Goal: Use online tool/utility: Utilize a website feature to perform a specific function

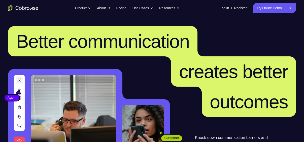
click at [261, 13] on link "Try Online Demo" at bounding box center [273, 8] width 43 height 10
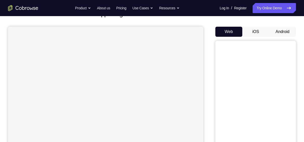
scroll to position [38, 0]
click at [285, 32] on button "Android" at bounding box center [282, 32] width 27 height 10
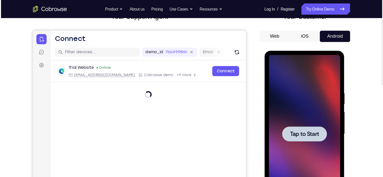
scroll to position [38, 0]
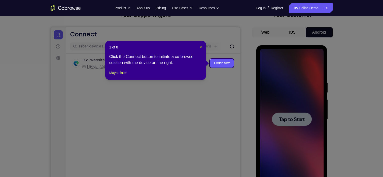
click at [200, 47] on span "×" at bounding box center [201, 47] width 2 height 4
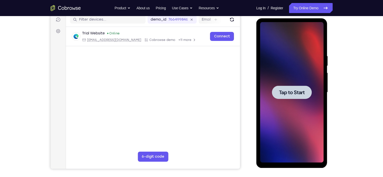
scroll to position [64, 0]
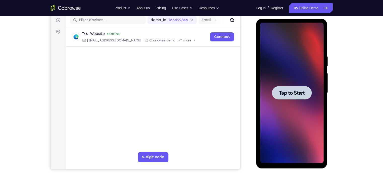
click at [293, 76] on div at bounding box center [291, 93] width 63 height 141
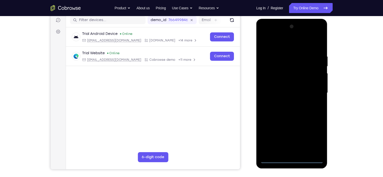
click at [292, 142] on div at bounding box center [291, 93] width 63 height 141
click at [303, 141] on div at bounding box center [291, 93] width 63 height 141
click at [282, 46] on div at bounding box center [291, 93] width 63 height 141
click at [272, 81] on div at bounding box center [291, 93] width 63 height 141
click at [275, 93] on div at bounding box center [291, 93] width 63 height 141
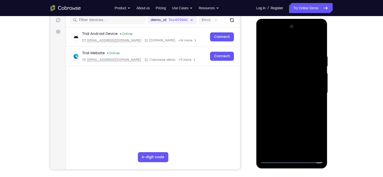
click at [281, 89] on div at bounding box center [291, 93] width 63 height 141
click at [288, 99] on div at bounding box center [291, 93] width 63 height 141
click at [292, 120] on div at bounding box center [291, 93] width 63 height 141
click at [303, 84] on div at bounding box center [291, 93] width 63 height 141
drag, startPoint x: 293, startPoint y: 136, endPoint x: 314, endPoint y: 91, distance: 50.1
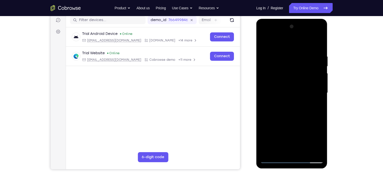
click at [303, 91] on div at bounding box center [291, 93] width 63 height 141
click at [291, 142] on div at bounding box center [291, 93] width 63 height 141
click at [284, 89] on div at bounding box center [291, 93] width 63 height 141
click at [292, 107] on div at bounding box center [291, 93] width 63 height 141
drag, startPoint x: 288, startPoint y: 119, endPoint x: 297, endPoint y: 56, distance: 63.9
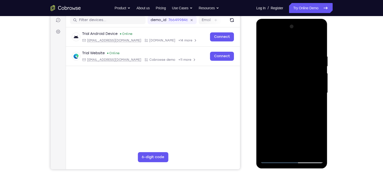
click at [297, 56] on div at bounding box center [291, 93] width 63 height 141
drag, startPoint x: 303, startPoint y: 119, endPoint x: 316, endPoint y: 66, distance: 53.9
click at [303, 66] on div at bounding box center [291, 93] width 63 height 141
drag, startPoint x: 293, startPoint y: 132, endPoint x: 321, endPoint y: 55, distance: 81.7
click at [303, 55] on div at bounding box center [291, 93] width 63 height 141
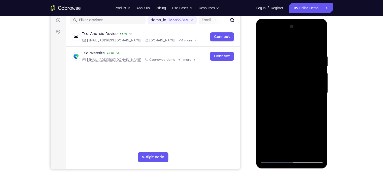
drag, startPoint x: 282, startPoint y: 105, endPoint x: 295, endPoint y: 63, distance: 44.6
click at [295, 63] on div at bounding box center [291, 93] width 63 height 141
drag, startPoint x: 282, startPoint y: 139, endPoint x: 307, endPoint y: 78, distance: 66.1
click at [303, 78] on div at bounding box center [291, 93] width 63 height 141
drag, startPoint x: 288, startPoint y: 129, endPoint x: 298, endPoint y: 80, distance: 50.0
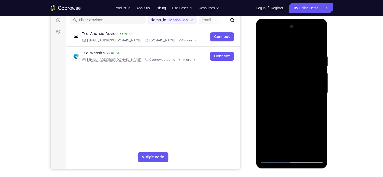
click at [298, 80] on div at bounding box center [291, 93] width 63 height 141
drag, startPoint x: 298, startPoint y: 80, endPoint x: 298, endPoint y: 101, distance: 21.1
click at [298, 101] on div at bounding box center [291, 93] width 63 height 141
drag, startPoint x: 285, startPoint y: 107, endPoint x: 299, endPoint y: 49, distance: 59.7
click at [299, 49] on div at bounding box center [291, 93] width 63 height 141
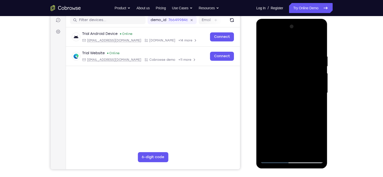
drag, startPoint x: 286, startPoint y: 127, endPoint x: 288, endPoint y: 30, distance: 96.9
click at [288, 30] on div at bounding box center [291, 93] width 63 height 141
drag, startPoint x: 288, startPoint y: 125, endPoint x: 300, endPoint y: 57, distance: 68.6
click at [300, 57] on div at bounding box center [291, 93] width 63 height 141
drag, startPoint x: 293, startPoint y: 129, endPoint x: 306, endPoint y: 59, distance: 70.5
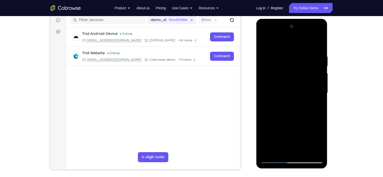
click at [303, 59] on div at bounding box center [291, 93] width 63 height 141
drag, startPoint x: 289, startPoint y: 131, endPoint x: 305, endPoint y: 88, distance: 45.9
click at [303, 88] on div at bounding box center [291, 93] width 63 height 141
drag, startPoint x: 291, startPoint y: 123, endPoint x: 301, endPoint y: 97, distance: 28.5
click at [301, 97] on div at bounding box center [291, 93] width 63 height 141
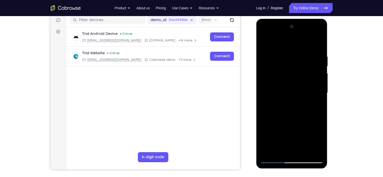
drag, startPoint x: 297, startPoint y: 134, endPoint x: 308, endPoint y: 93, distance: 42.2
click at [303, 93] on div at bounding box center [291, 93] width 63 height 141
drag, startPoint x: 281, startPoint y: 123, endPoint x: 301, endPoint y: 85, distance: 42.6
click at [301, 85] on div at bounding box center [291, 93] width 63 height 141
drag, startPoint x: 291, startPoint y: 123, endPoint x: 317, endPoint y: 63, distance: 65.5
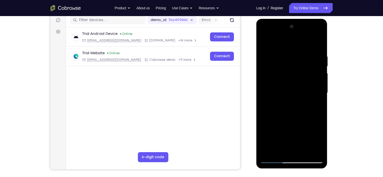
click at [303, 63] on div at bounding box center [291, 93] width 63 height 141
drag, startPoint x: 287, startPoint y: 132, endPoint x: 306, endPoint y: 78, distance: 57.5
click at [303, 78] on div at bounding box center [291, 93] width 63 height 141
click at [303, 104] on div at bounding box center [291, 93] width 63 height 141
click at [294, 80] on div at bounding box center [291, 93] width 63 height 141
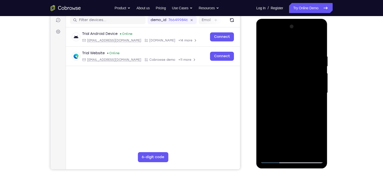
drag, startPoint x: 284, startPoint y: 119, endPoint x: 303, endPoint y: 60, distance: 61.8
click at [303, 60] on div at bounding box center [291, 93] width 63 height 141
drag, startPoint x: 290, startPoint y: 126, endPoint x: 306, endPoint y: 55, distance: 72.8
click at [303, 55] on div at bounding box center [291, 93] width 63 height 141
drag, startPoint x: 283, startPoint y: 123, endPoint x: 308, endPoint y: 34, distance: 92.9
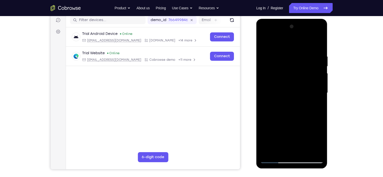
click at [303, 34] on div at bounding box center [291, 93] width 63 height 141
drag, startPoint x: 282, startPoint y: 124, endPoint x: 300, endPoint y: 77, distance: 49.9
click at [300, 77] on div at bounding box center [291, 93] width 63 height 141
click at [271, 85] on div at bounding box center [291, 93] width 63 height 141
drag, startPoint x: 278, startPoint y: 131, endPoint x: 312, endPoint y: 54, distance: 84.9
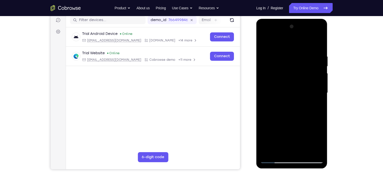
click at [303, 54] on div at bounding box center [291, 93] width 63 height 141
drag, startPoint x: 297, startPoint y: 124, endPoint x: 324, endPoint y: 34, distance: 93.9
click at [303, 34] on div at bounding box center [291, 94] width 71 height 150
drag, startPoint x: 292, startPoint y: 138, endPoint x: 317, endPoint y: 70, distance: 72.3
click at [303, 70] on div at bounding box center [291, 93] width 63 height 141
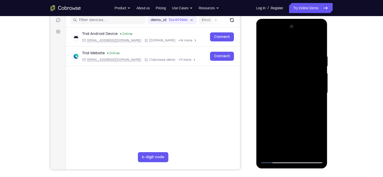
drag, startPoint x: 293, startPoint y: 134, endPoint x: 312, endPoint y: 71, distance: 65.7
click at [303, 71] on div at bounding box center [291, 93] width 63 height 141
drag, startPoint x: 300, startPoint y: 144, endPoint x: 315, endPoint y: 69, distance: 76.1
click at [303, 69] on div at bounding box center [291, 93] width 63 height 141
drag, startPoint x: 288, startPoint y: 125, endPoint x: 322, endPoint y: 46, distance: 85.9
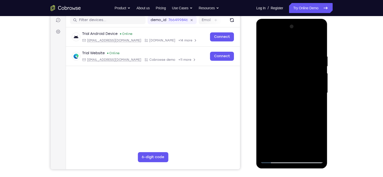
click at [303, 46] on div at bounding box center [291, 93] width 63 height 141
drag, startPoint x: 283, startPoint y: 134, endPoint x: 310, endPoint y: 60, distance: 79.8
click at [303, 60] on div at bounding box center [291, 93] width 63 height 141
drag, startPoint x: 287, startPoint y: 128, endPoint x: 299, endPoint y: 80, distance: 49.2
click at [299, 80] on div at bounding box center [291, 93] width 63 height 141
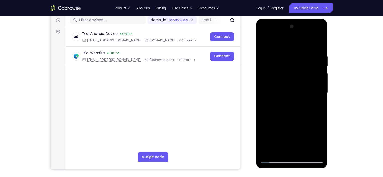
drag, startPoint x: 287, startPoint y: 140, endPoint x: 298, endPoint y: 105, distance: 36.6
click at [298, 105] on div at bounding box center [291, 93] width 63 height 141
drag, startPoint x: 295, startPoint y: 105, endPoint x: 291, endPoint y: 130, distance: 25.6
click at [291, 130] on div at bounding box center [291, 93] width 63 height 141
drag, startPoint x: 288, startPoint y: 123, endPoint x: 314, endPoint y: 52, distance: 75.4
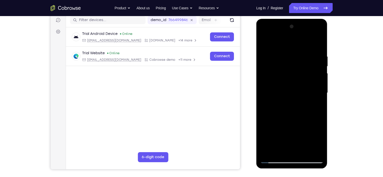
click at [303, 52] on div at bounding box center [291, 93] width 63 height 141
drag, startPoint x: 287, startPoint y: 113, endPoint x: 309, endPoint y: 43, distance: 73.5
click at [303, 43] on div at bounding box center [291, 93] width 63 height 141
drag, startPoint x: 289, startPoint y: 112, endPoint x: 307, endPoint y: 57, distance: 57.9
click at [303, 57] on div at bounding box center [291, 93] width 63 height 141
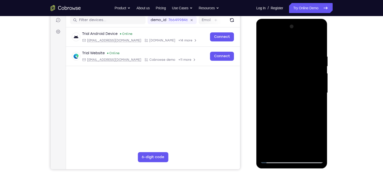
drag, startPoint x: 283, startPoint y: 123, endPoint x: 311, endPoint y: 49, distance: 79.2
click at [303, 49] on div at bounding box center [291, 93] width 63 height 141
drag, startPoint x: 284, startPoint y: 143, endPoint x: 309, endPoint y: 60, distance: 87.1
click at [303, 60] on div at bounding box center [291, 93] width 63 height 141
drag, startPoint x: 290, startPoint y: 119, endPoint x: 313, endPoint y: 54, distance: 68.8
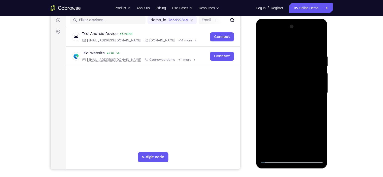
click at [303, 54] on div at bounding box center [291, 93] width 63 height 141
click at [273, 142] on div at bounding box center [291, 93] width 63 height 141
drag, startPoint x: 270, startPoint y: 88, endPoint x: 298, endPoint y: 94, distance: 28.4
click at [298, 94] on div at bounding box center [291, 93] width 63 height 141
drag, startPoint x: 288, startPoint y: 107, endPoint x: 307, endPoint y: 51, distance: 59.4
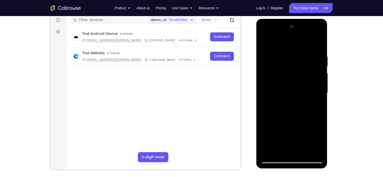
click at [303, 51] on div at bounding box center [291, 93] width 63 height 141
drag, startPoint x: 280, startPoint y: 131, endPoint x: 311, endPoint y: 51, distance: 86.0
click at [303, 51] on div at bounding box center [291, 93] width 63 height 141
drag, startPoint x: 291, startPoint y: 115, endPoint x: 305, endPoint y: 49, distance: 68.0
click at [303, 49] on div at bounding box center [291, 93] width 63 height 141
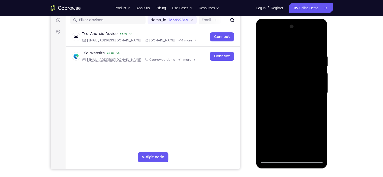
drag, startPoint x: 278, startPoint y: 125, endPoint x: 301, endPoint y: 63, distance: 65.4
click at [301, 63] on div at bounding box center [291, 93] width 63 height 141
drag, startPoint x: 286, startPoint y: 119, endPoint x: 312, endPoint y: 31, distance: 91.7
click at [303, 31] on div at bounding box center [291, 93] width 63 height 141
